Goal: Find specific page/section: Find specific page/section

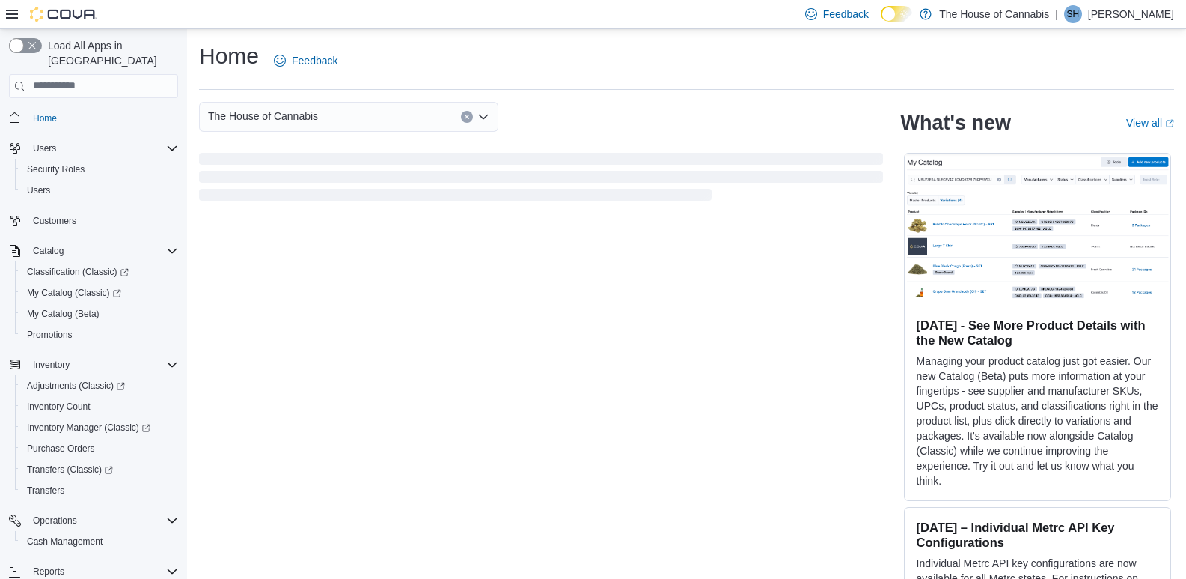
scroll to position [120, 0]
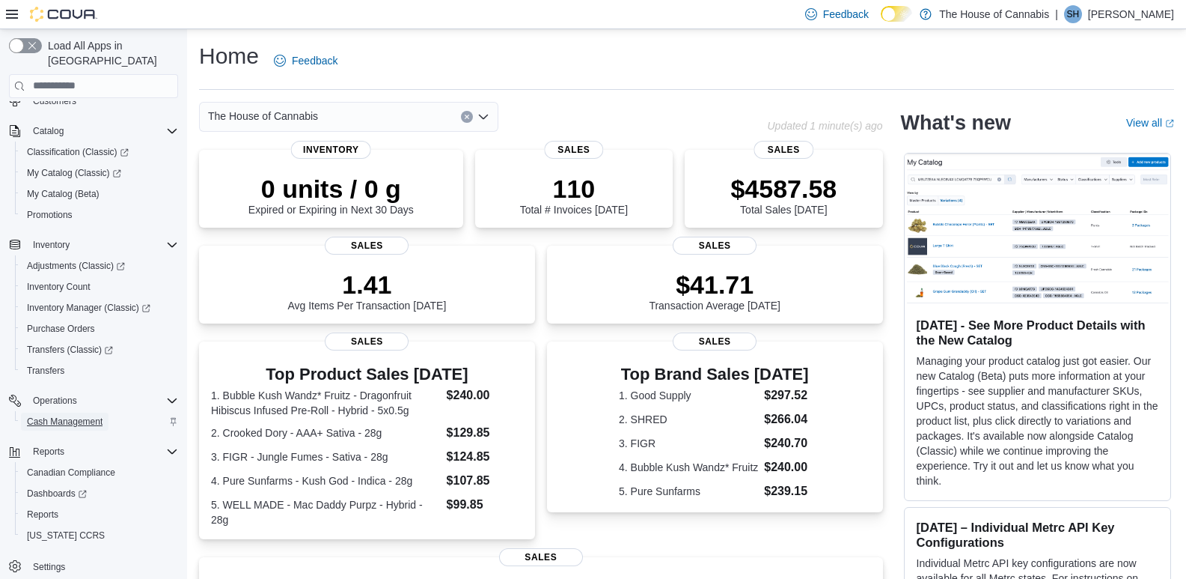
click at [86, 415] on span "Cash Management" at bounding box center [65, 421] width 76 height 12
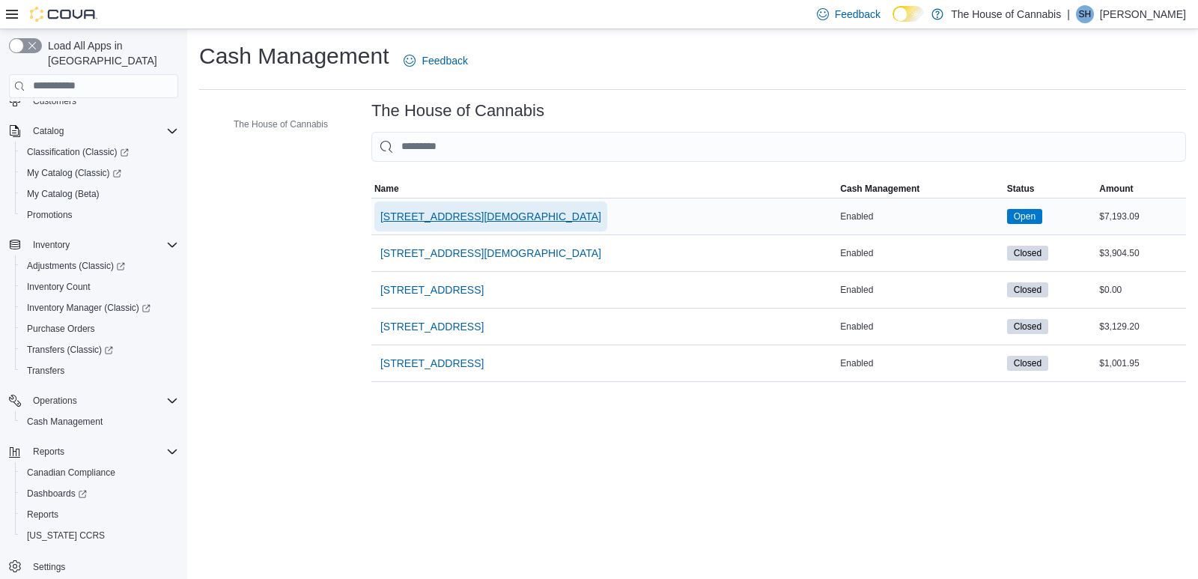
click at [472, 210] on span "1 Church St, Unit 9 Keswick" at bounding box center [490, 216] width 221 height 15
